Goal: Task Accomplishment & Management: Use online tool/utility

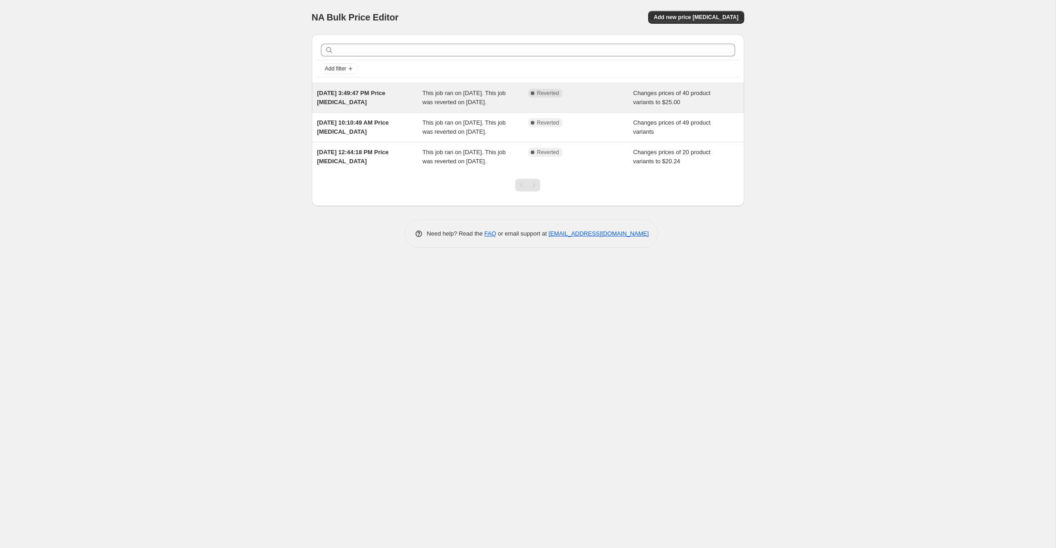
click at [439, 97] on div "This job ran on [DATE]. This job was reverted on [DATE]." at bounding box center [475, 98] width 106 height 18
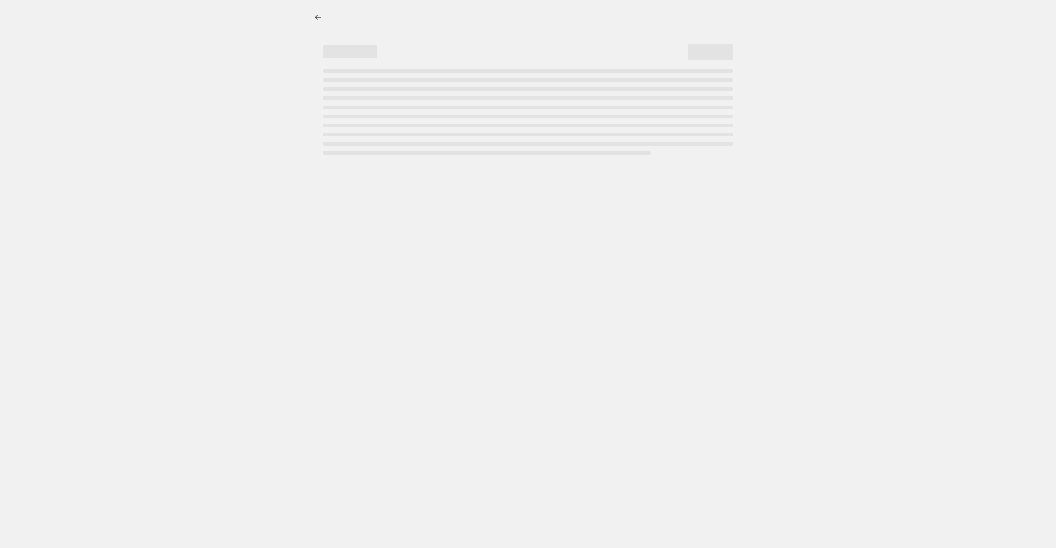
select select "collection"
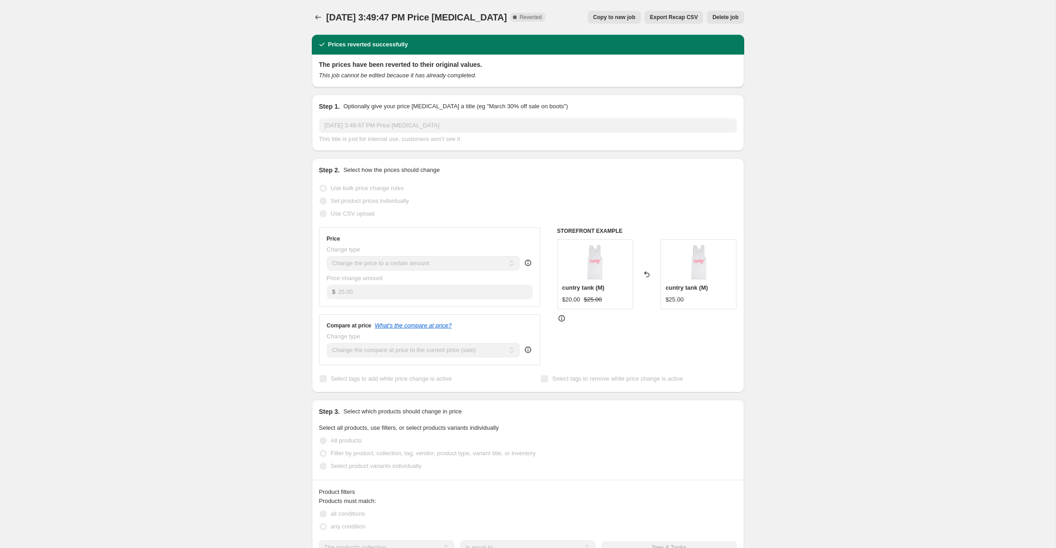
click at [615, 22] on button "Copy to new job" at bounding box center [614, 17] width 53 height 13
select select "collection"
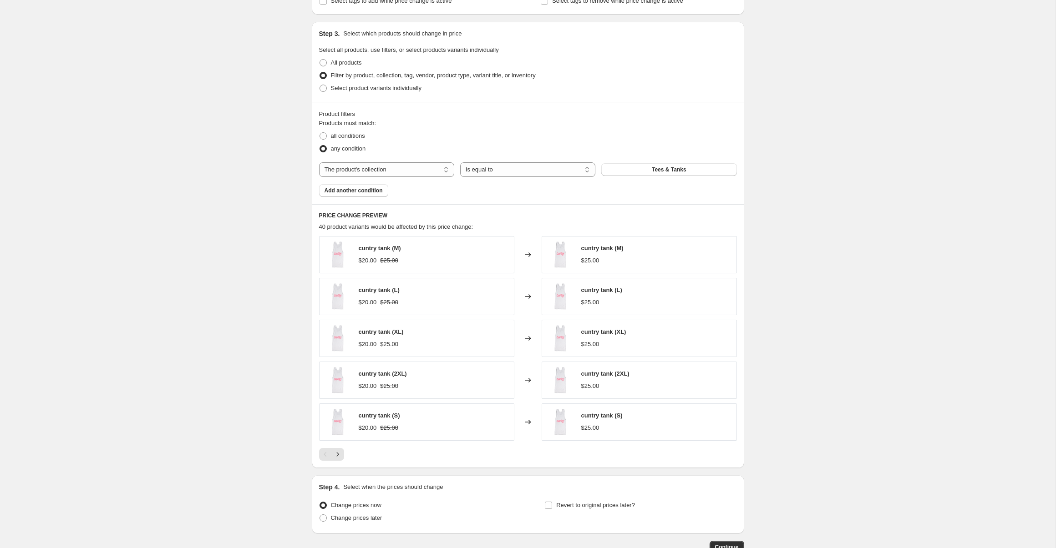
scroll to position [379, 0]
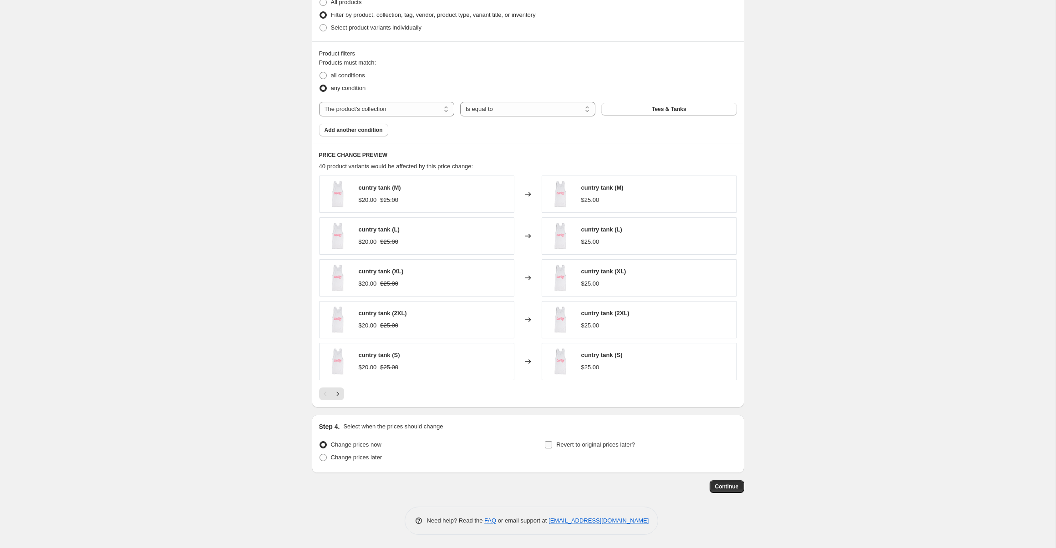
click at [576, 444] on span "Revert to original prices later?" at bounding box center [595, 444] width 79 height 7
click at [552, 444] on input "Revert to original prices later?" at bounding box center [548, 444] width 7 height 7
checkbox input "true"
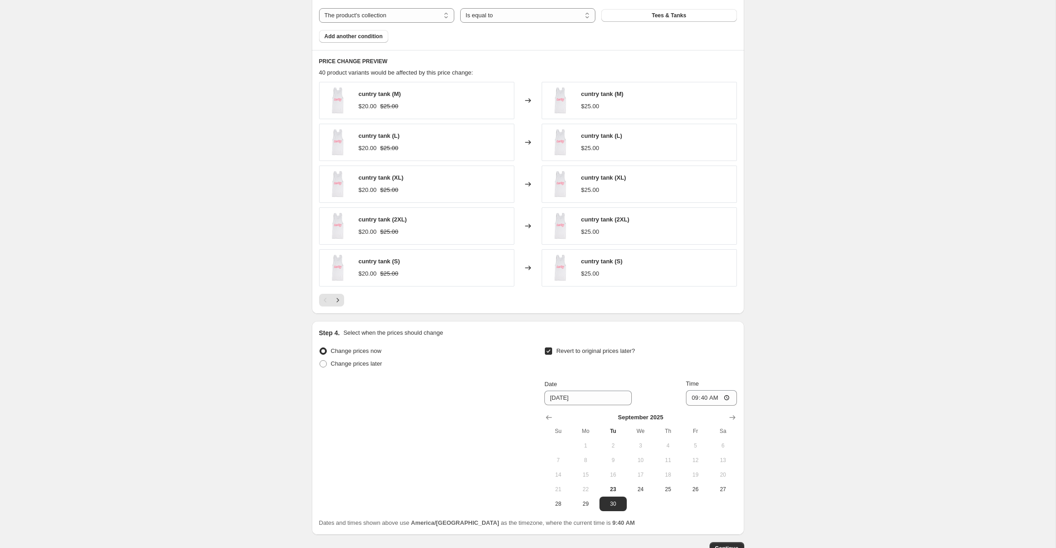
scroll to position [534, 0]
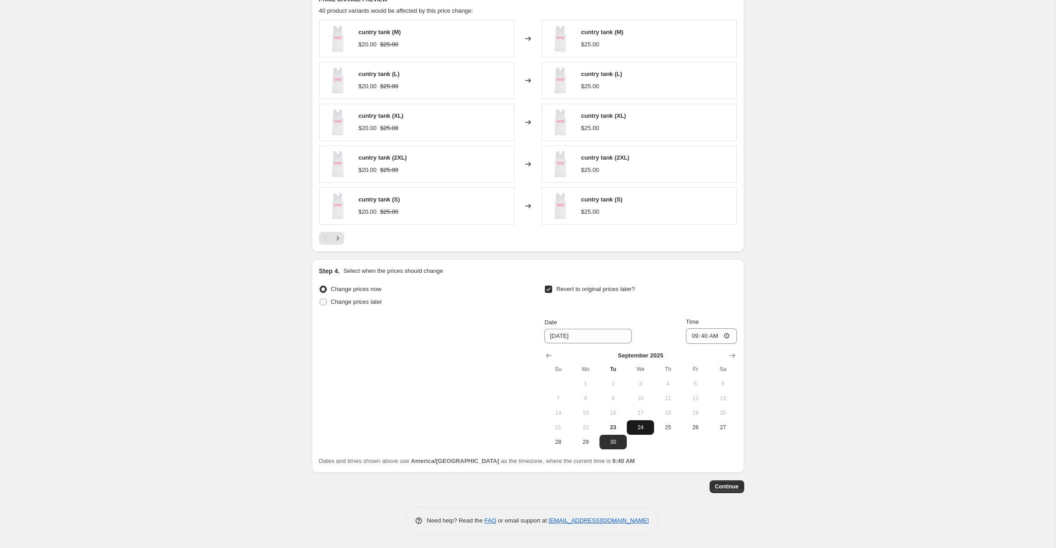
click at [635, 426] on span "24" at bounding box center [640, 427] width 20 height 7
type input "[DATE]"
click at [692, 335] on input "09:40" at bounding box center [711, 336] width 51 height 15
click at [735, 494] on div "Step 1. Optionally give your price [MEDICAL_DATA] a title (eg "March 30% off sa…" at bounding box center [528, 14] width 432 height 1042
click at [735, 486] on span "Continue" at bounding box center [727, 486] width 24 height 7
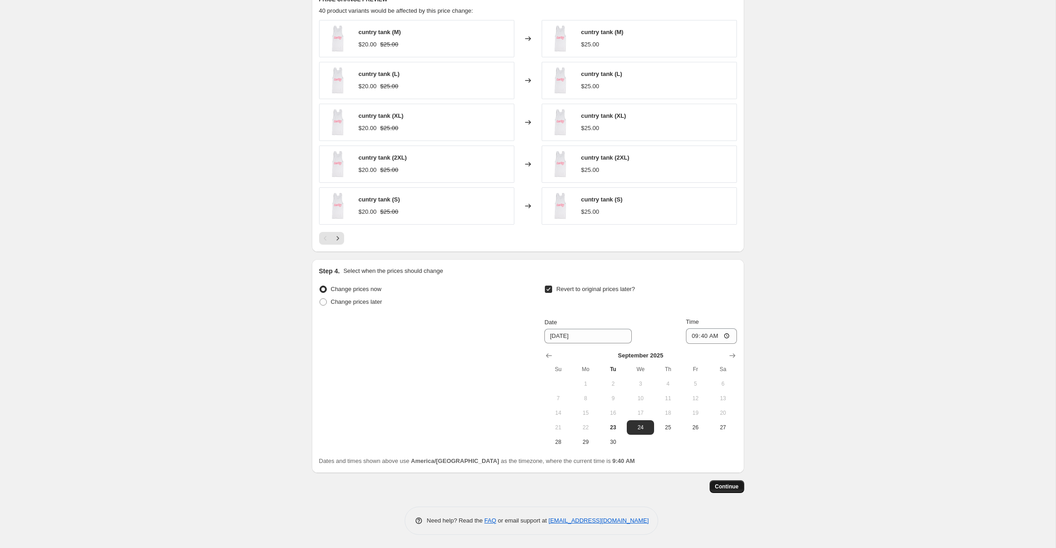
scroll to position [0, 0]
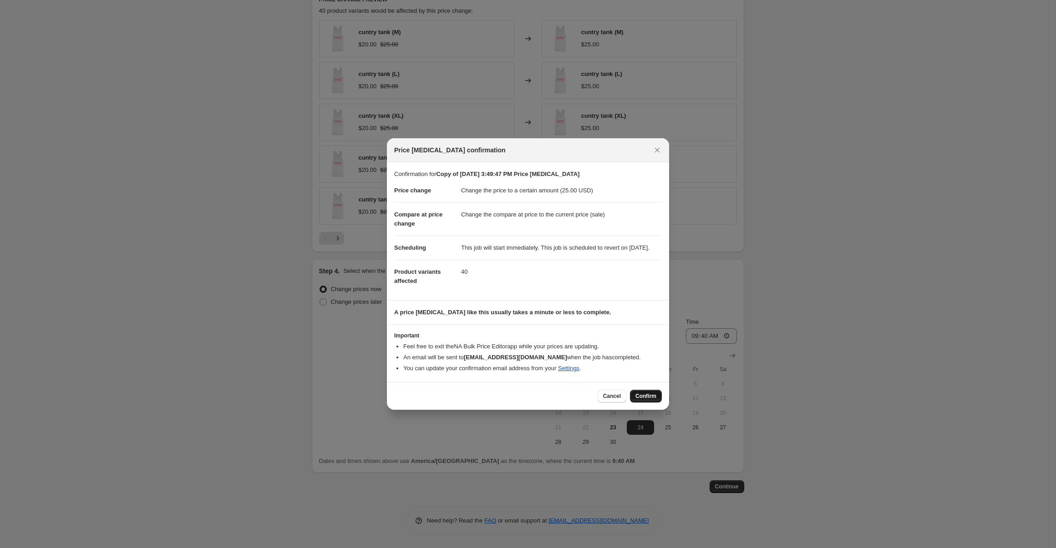
click at [643, 396] on button "Confirm" at bounding box center [646, 396] width 32 height 13
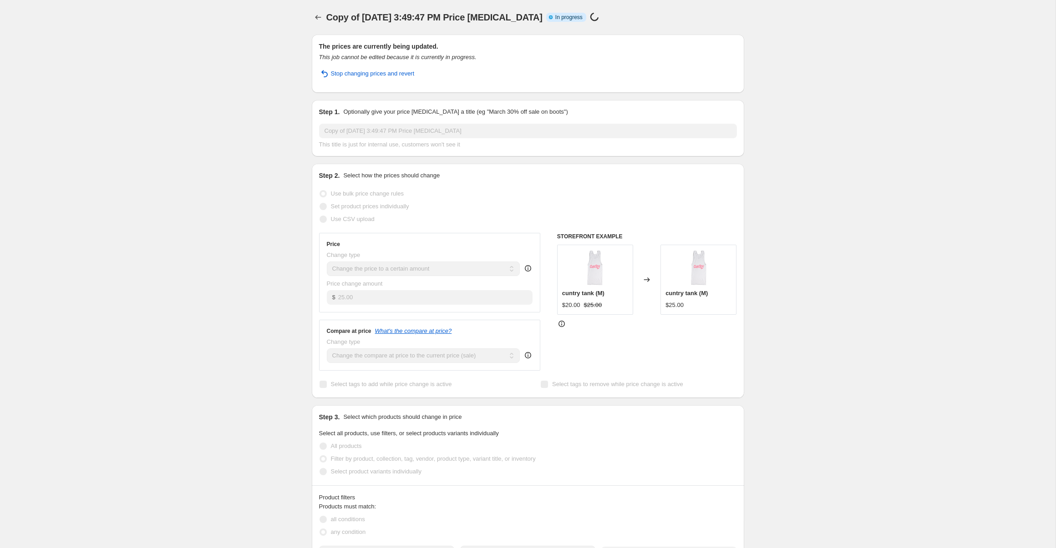
select select "collection"
